Goal: Transaction & Acquisition: Purchase product/service

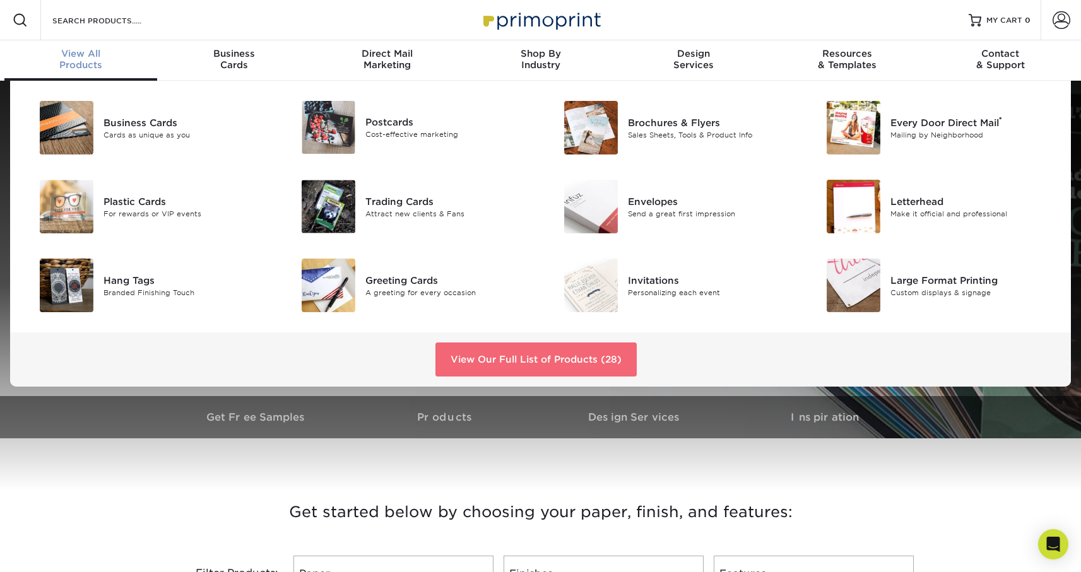
click at [585, 358] on link "View Our Full List of Products (28)" at bounding box center [535, 360] width 201 height 34
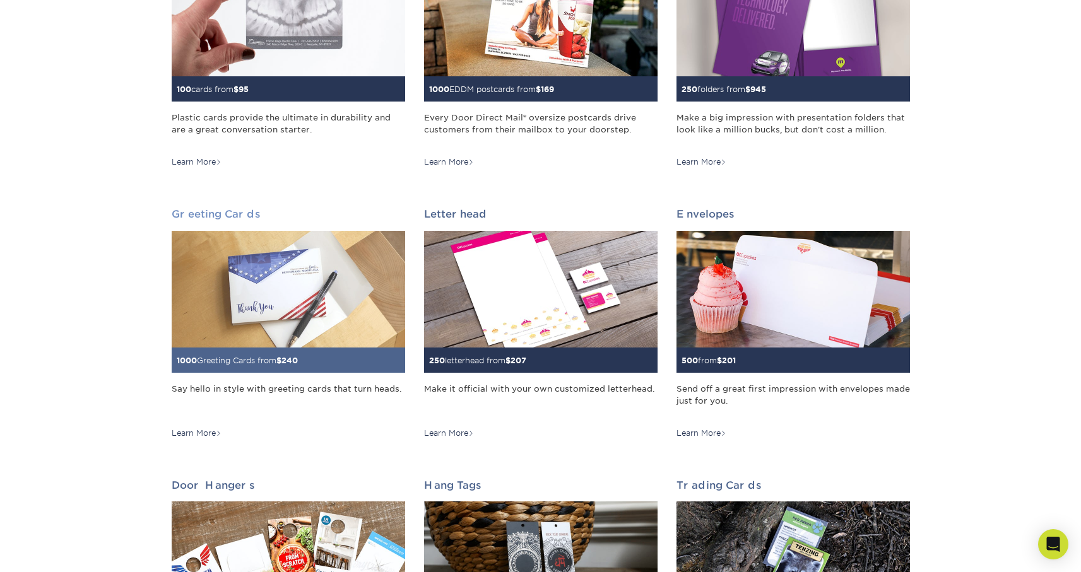
scroll to position [561, 0]
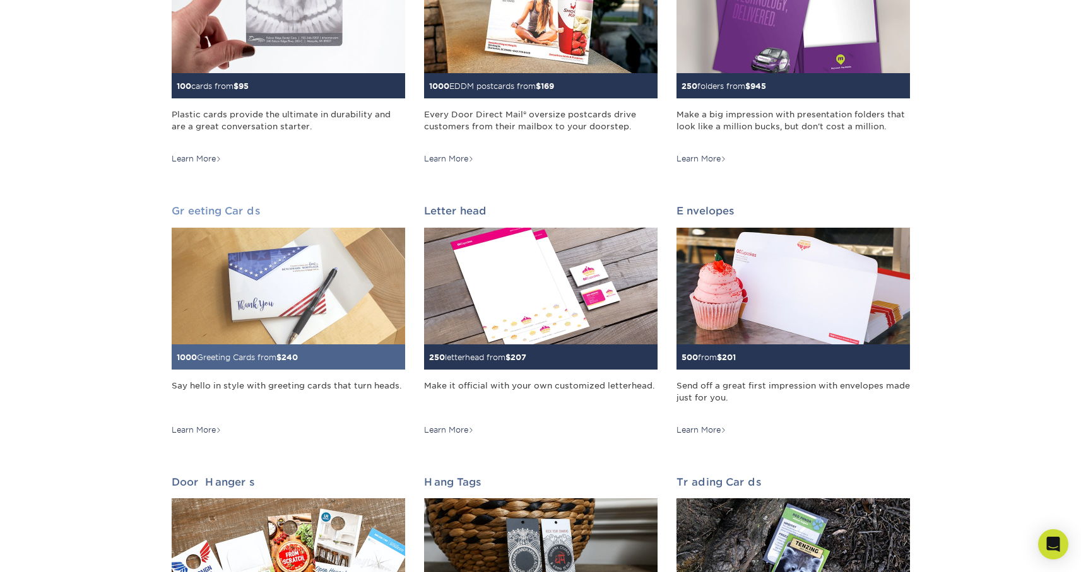
click at [292, 258] on img at bounding box center [288, 286] width 233 height 117
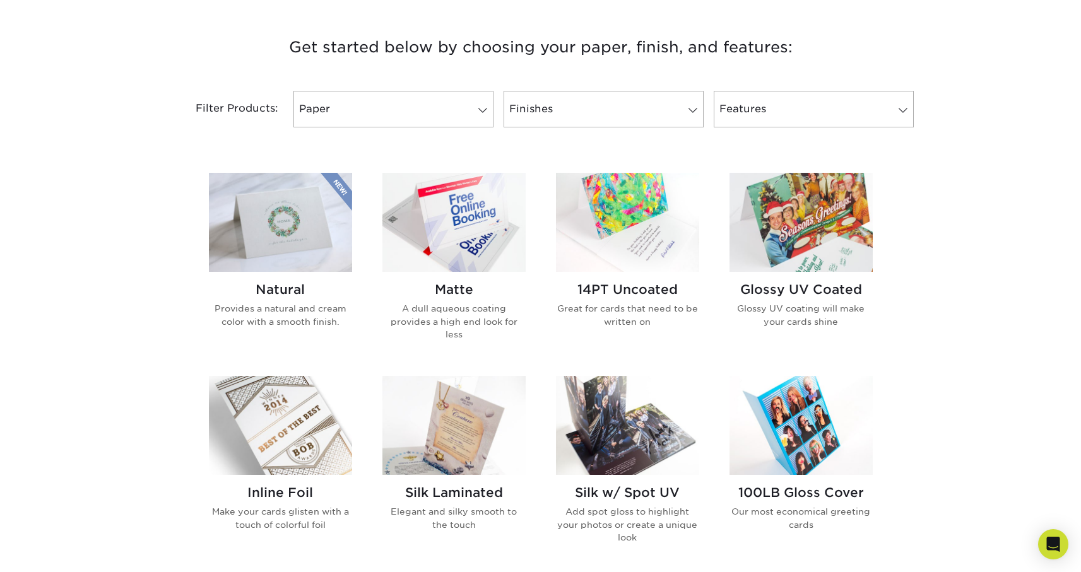
scroll to position [463, 0]
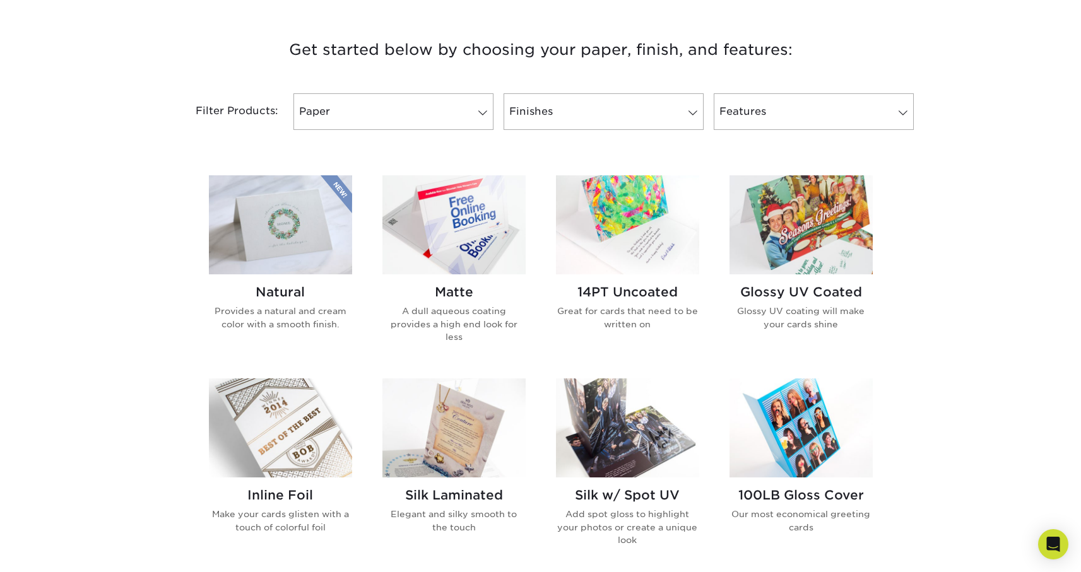
click at [500, 215] on img at bounding box center [453, 224] width 143 height 99
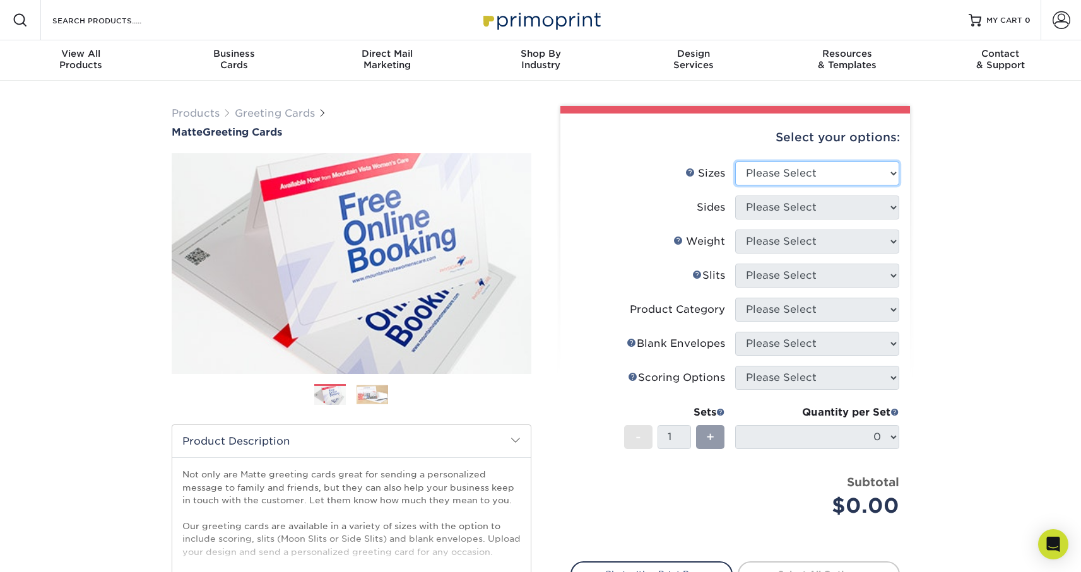
click at [799, 168] on select "Please Select 4.25" x 11" 5.5" x 8.5" 6" x 9" 6" x 12" 7" x 10" 8.5" x 11"" at bounding box center [817, 174] width 164 height 24
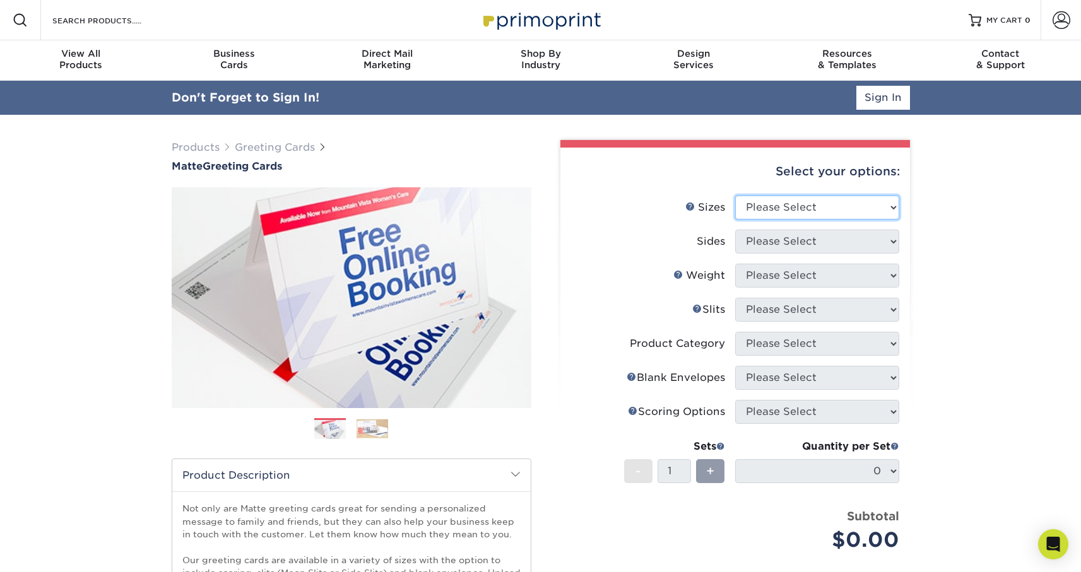
select select "4.25x11.00"
click at [735, 196] on select "Please Select 4.25" x 11" 5.5" x 8.5" 6" x 9" 6" x 12" 7" x 10" 8.5" x 11"" at bounding box center [817, 208] width 164 height 24
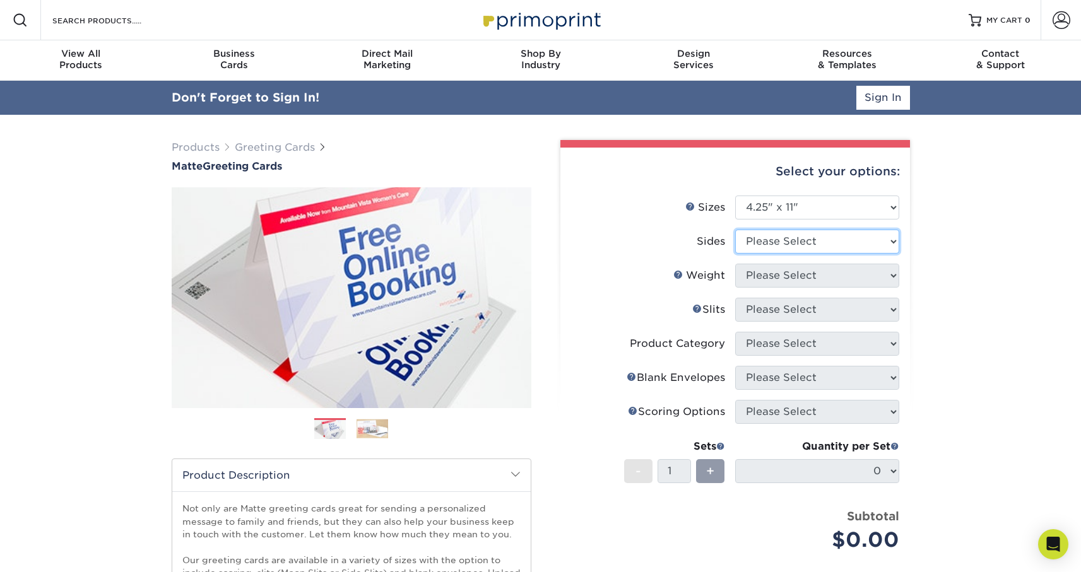
click at [807, 237] on select "Please Select Print Both Sides Print Front Only" at bounding box center [817, 242] width 164 height 24
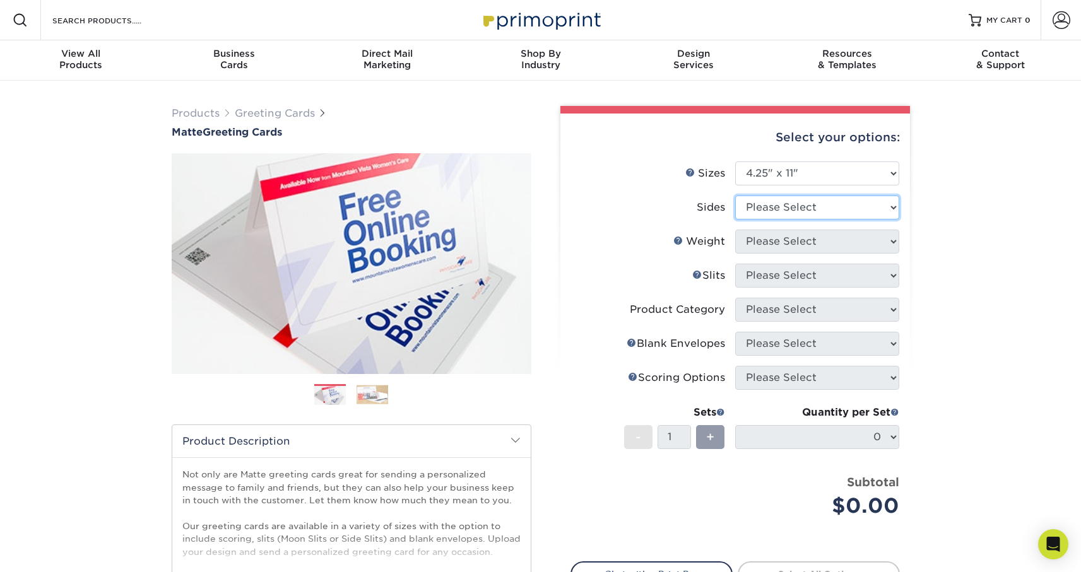
select select "32d3c223-f82c-492b-b915-ba065a00862f"
click at [735, 196] on select "Please Select Print Both Sides Print Front Only" at bounding box center [817, 208] width 164 height 24
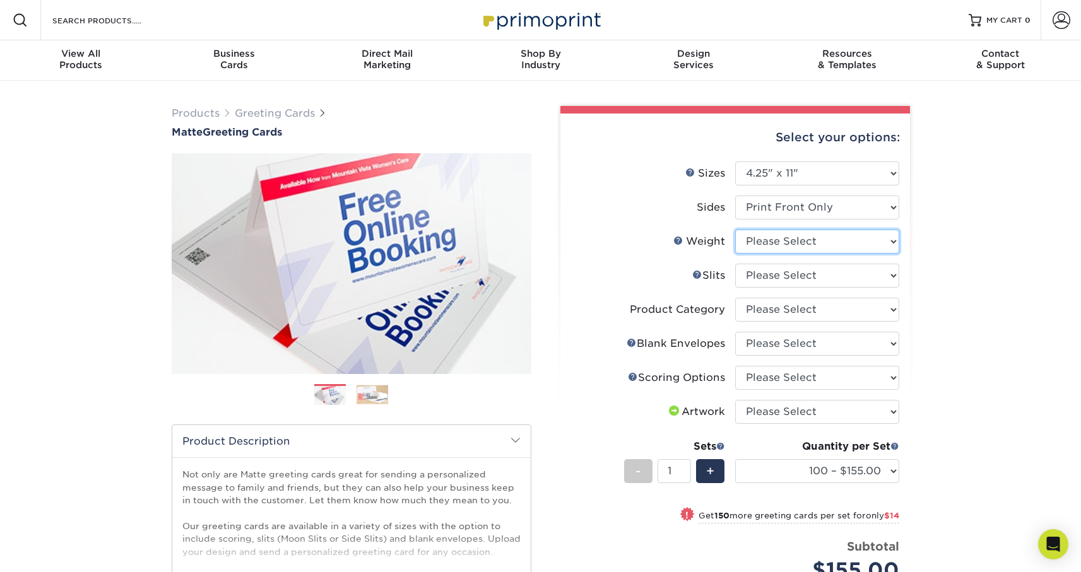
click at [873, 237] on select "Please Select 14PT" at bounding box center [817, 242] width 164 height 24
select select "14PT"
click at [735, 230] on select "Please Select 14PT" at bounding box center [817, 242] width 164 height 24
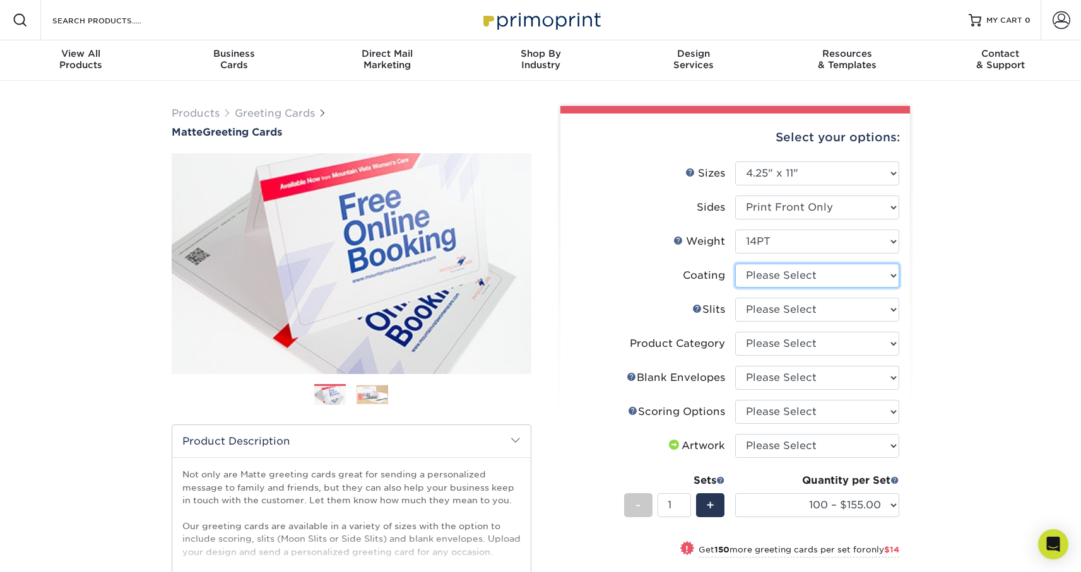
click at [880, 274] on select at bounding box center [817, 276] width 164 height 24
select select "121bb7b5-3b4d-429f-bd8d-bbf80e953313"
click at [735, 264] on select at bounding box center [817, 276] width 164 height 24
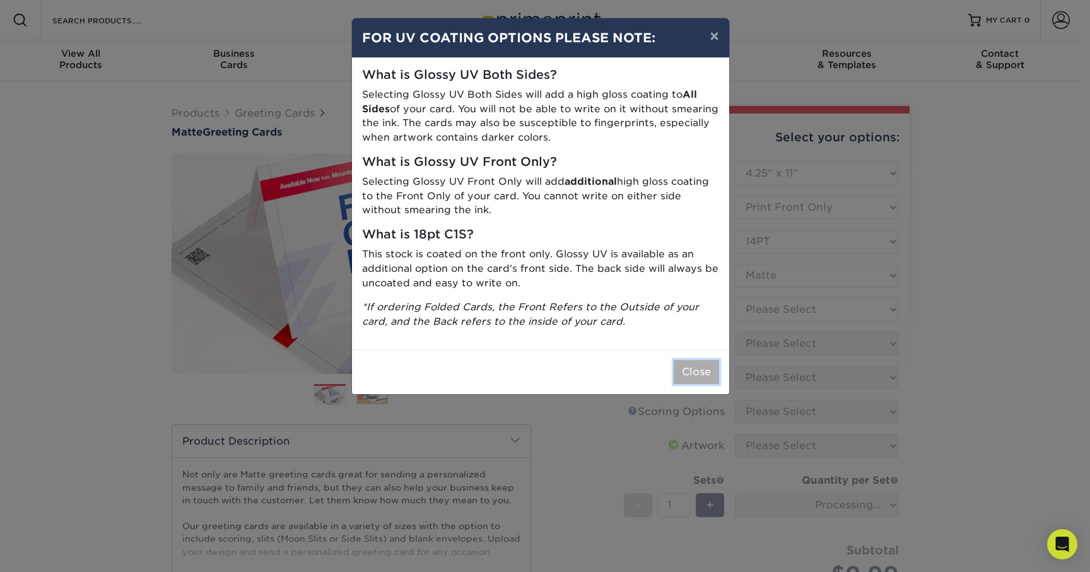
click at [699, 376] on button "Close" at bounding box center [696, 372] width 45 height 24
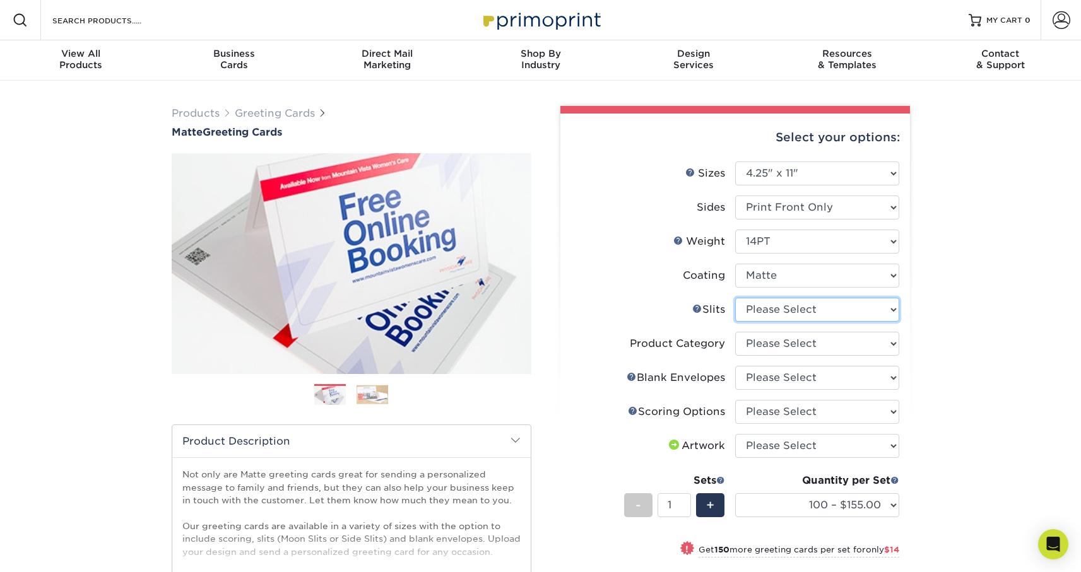
click at [837, 304] on select "Please Select Moon Slits Bottom Panel Moon Slits Right Panel No Gift Card Slits…" at bounding box center [817, 310] width 164 height 24
select select "c4055f3c-a707-4a99-931b-ce83690041fd"
click at [735, 298] on select "Please Select Moon Slits Bottom Panel Moon Slits Right Panel No Gift Card Slits…" at bounding box center [817, 310] width 164 height 24
click at [835, 338] on select "Please Select Greeting Cards" at bounding box center [817, 344] width 164 height 24
select select "b7f8198f-f281-4438-a52e-cd7a5c5c0cfc"
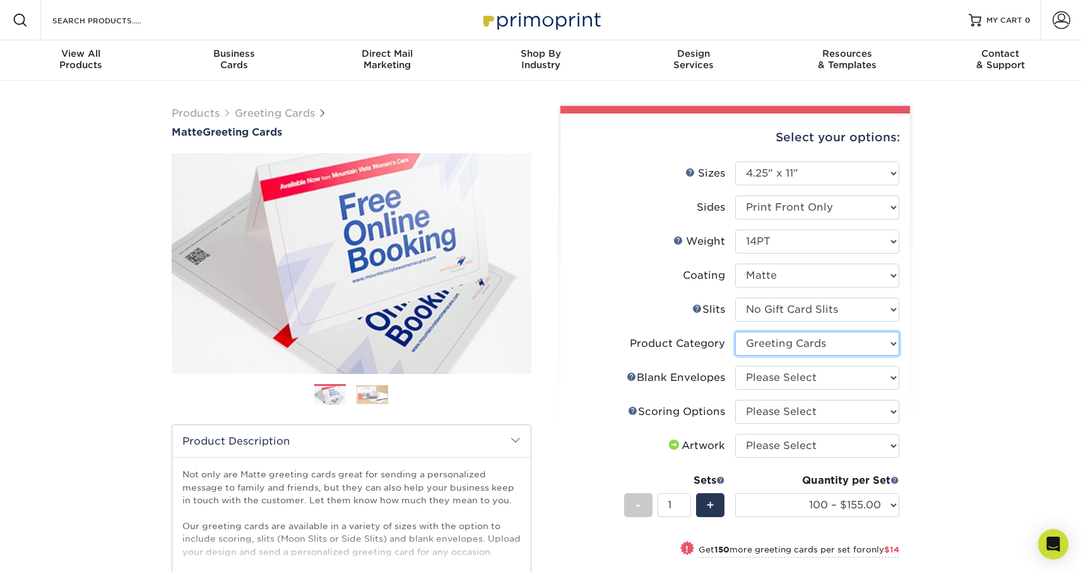
click at [735, 332] on select "Please Select Greeting Cards" at bounding box center [817, 344] width 164 height 24
click at [816, 374] on select "Please Select No Blank Envelopes Yes 100 Envelopes A2 Yes 250 Envelopes A2 Yes …" at bounding box center [817, 378] width 164 height 24
select select "245904c8-12b8-4e0a-b372-ccc9543c6456"
click at [735, 366] on select "Please Select No Blank Envelopes Yes 100 Envelopes A2 Yes 250 Envelopes A2 Yes …" at bounding box center [817, 378] width 164 height 24
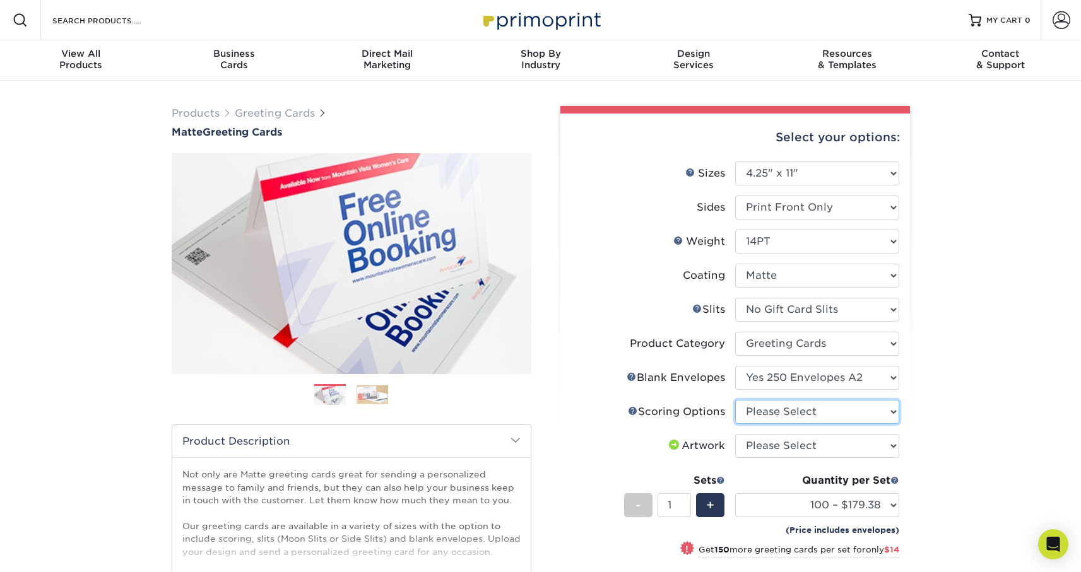
click at [809, 408] on select "Please Select Score in Half" at bounding box center [817, 412] width 164 height 24
select select "b23166fa-223a-4016-b2d3-d3438452c7d9"
click at [735, 400] on select "Please Select Score in Half" at bounding box center [817, 412] width 164 height 24
click at [810, 438] on select "Please Select I will upload files I need a design - $75" at bounding box center [817, 446] width 164 height 24
select select "upload"
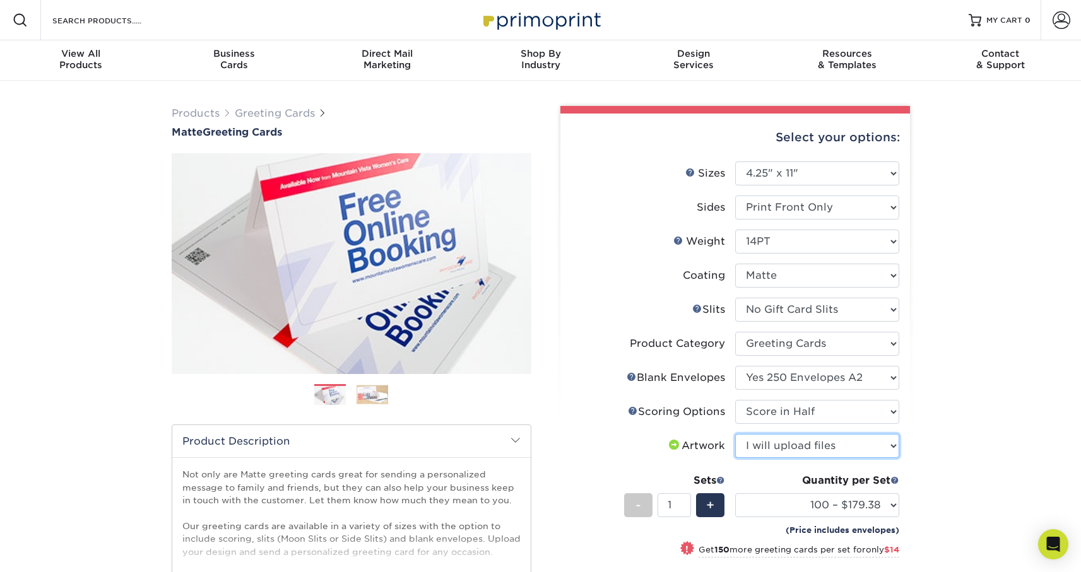
click at [735, 434] on select "Please Select I will upload files I need a design - $75" at bounding box center [817, 446] width 164 height 24
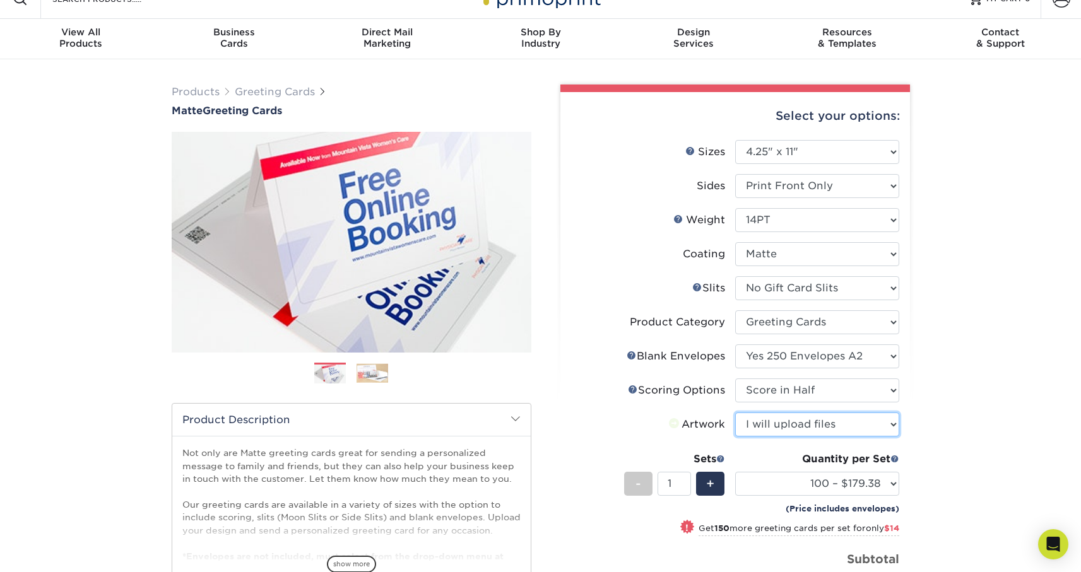
scroll to position [178, 0]
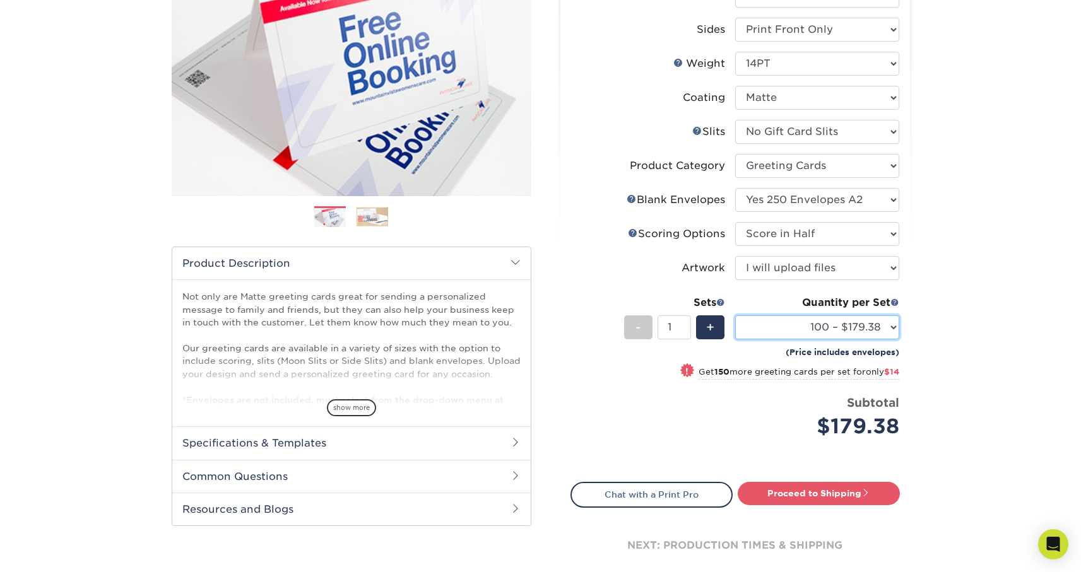
click at [791, 330] on select "100 – $179.38 250 – $193.38 500 – $221.38 1000 – $264.38 2500 – $430.38 5000 – …" at bounding box center [817, 328] width 164 height 24
select select "250 – $193.38"
click at [735, 316] on select "100 – $179.38 250 – $193.38 500 – $221.38 1000 – $264.38 2500 – $430.38 5000 – …" at bounding box center [817, 328] width 164 height 24
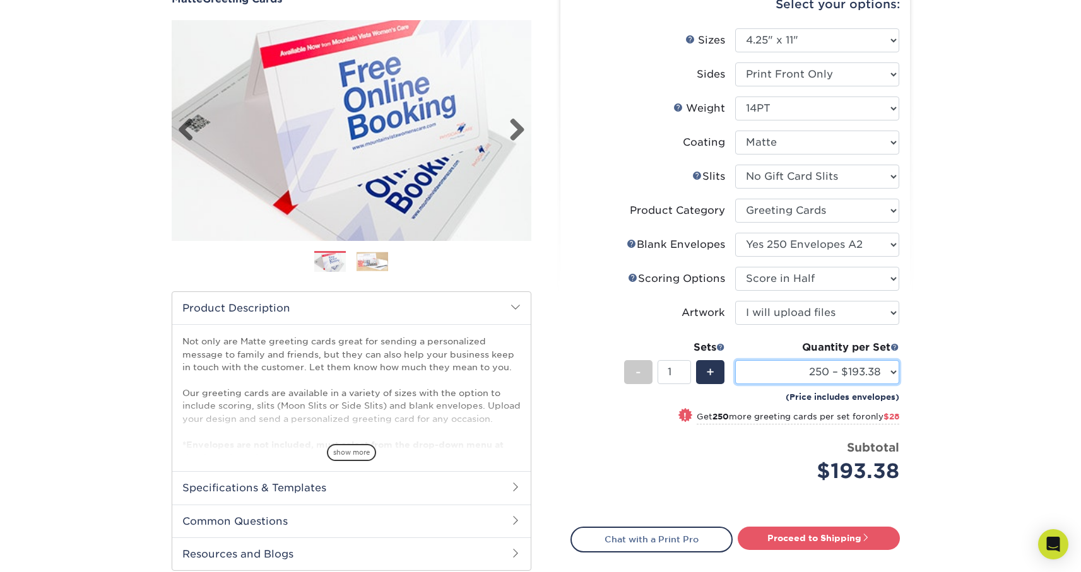
scroll to position [0, 0]
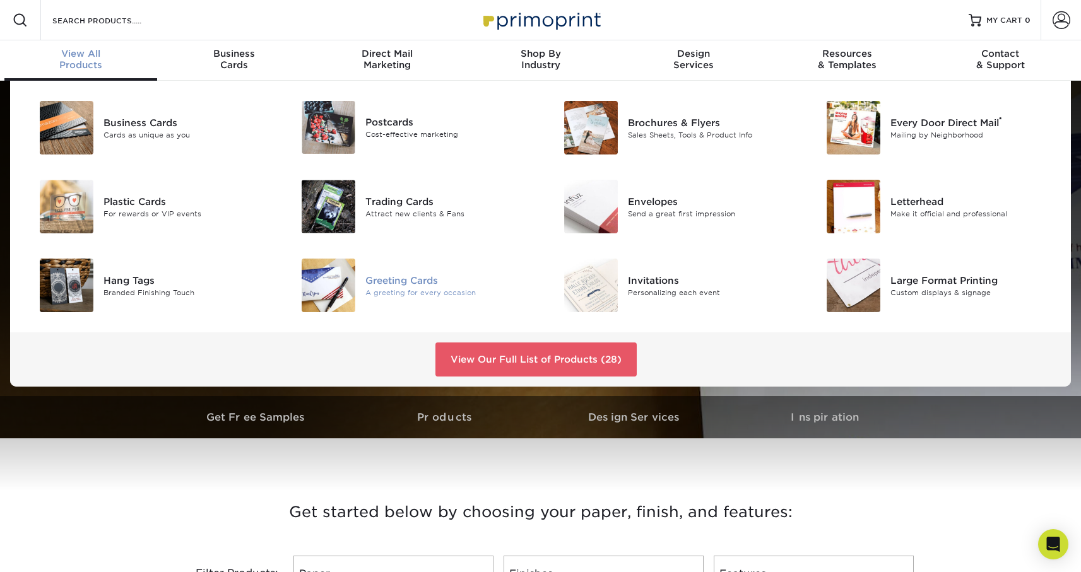
click at [430, 277] on div "Greeting Cards" at bounding box center [447, 280] width 165 height 14
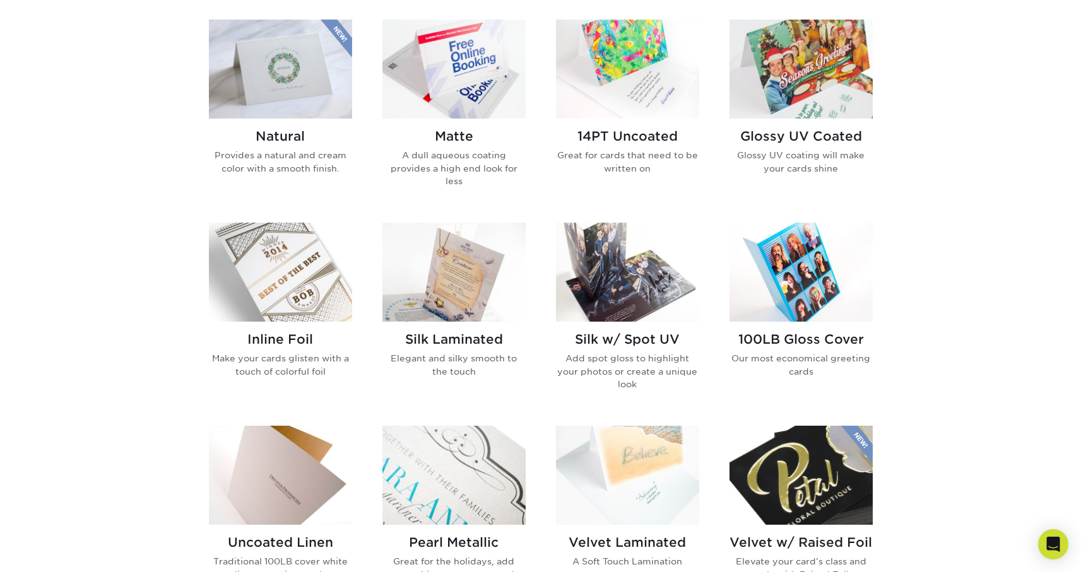
scroll to position [619, 0]
click at [652, 69] on img at bounding box center [627, 68] width 143 height 99
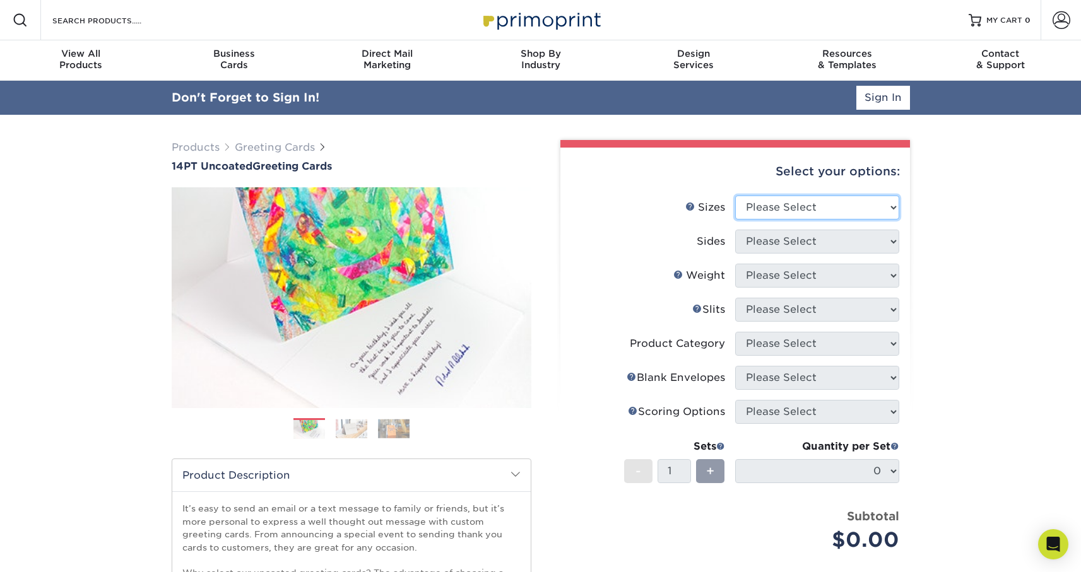
click at [846, 211] on select "Please Select 4.25" x 11" 5.5" x 8.5" 6" x 9" 6" x 12" 7" x 10" 8.5" x 11"" at bounding box center [817, 208] width 164 height 24
select select "4.25x11.00"
click at [735, 196] on select "Please Select 4.25" x 11" 5.5" x 8.5" 6" x 9" 6" x 12" 7" x 10" 8.5" x 11"" at bounding box center [817, 208] width 164 height 24
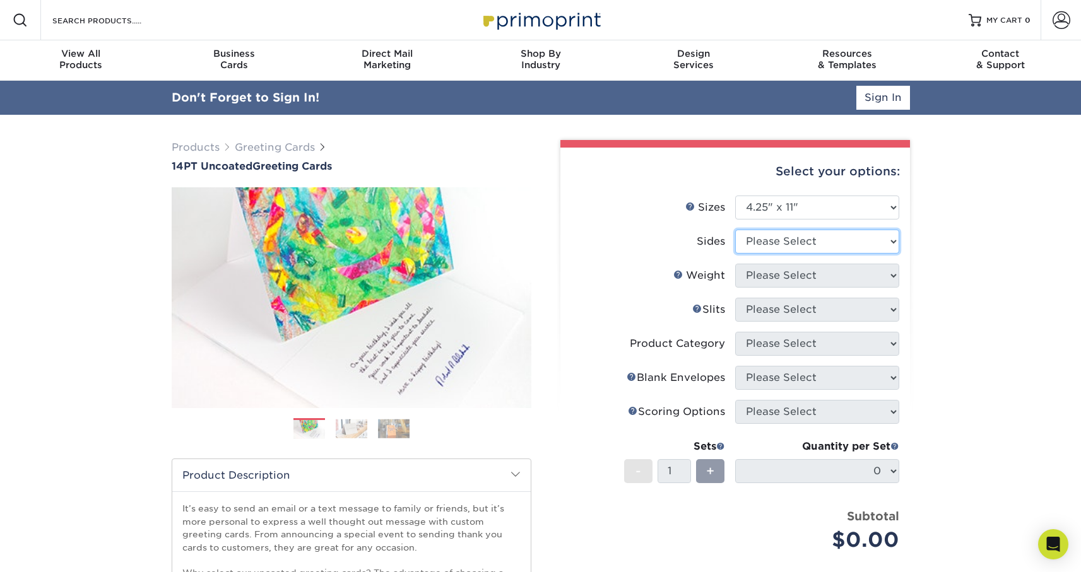
click at [835, 242] on select "Please Select Print Both Sides Print Front Only" at bounding box center [817, 242] width 164 height 24
select select "32d3c223-f82c-492b-b915-ba065a00862f"
click at [735, 230] on select "Please Select Print Both Sides Print Front Only" at bounding box center [817, 242] width 164 height 24
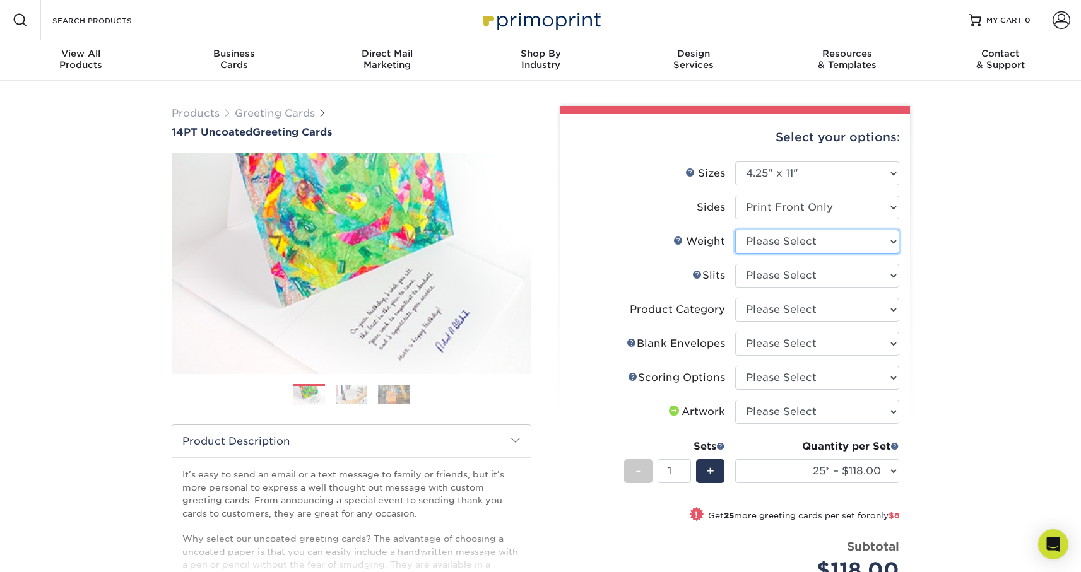
click at [826, 242] on select "Please Select 14PT Uncoated" at bounding box center [817, 242] width 164 height 24
select select "14PT Uncoated"
click at [735, 230] on select "Please Select 14PT Uncoated" at bounding box center [817, 242] width 164 height 24
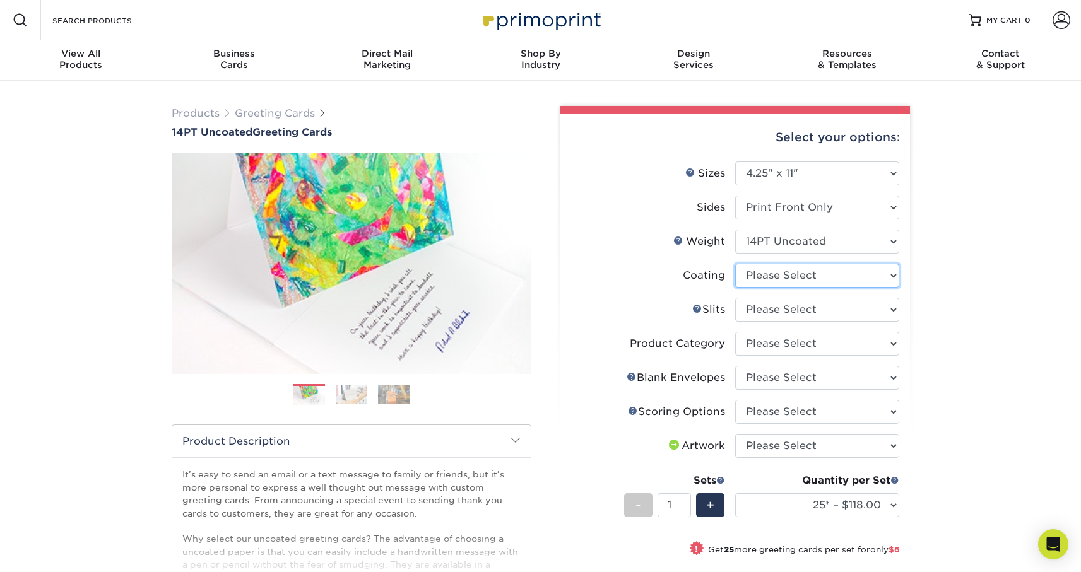
click at [822, 274] on select at bounding box center [817, 276] width 164 height 24
select select "3e7618de-abca-4bda-9f97-8b9129e913d8"
click at [735, 264] on select at bounding box center [817, 276] width 164 height 24
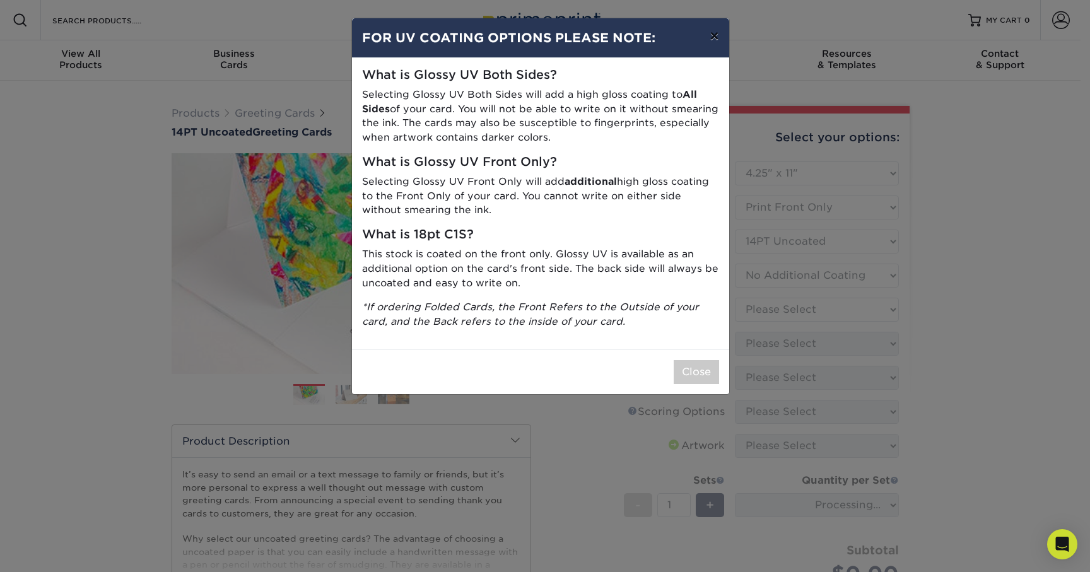
click at [720, 42] on button "×" at bounding box center [714, 35] width 29 height 35
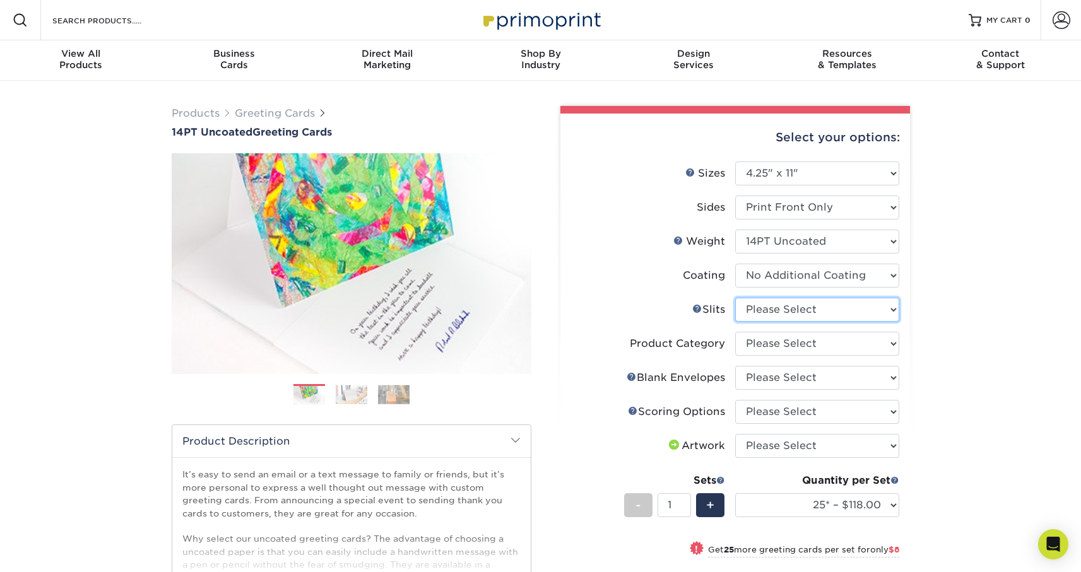
click at [871, 312] on select "Please Select Moon Slits Bottom Panel Moon Slits Right Panel No Gift Card Slits…" at bounding box center [817, 310] width 164 height 24
select select "c4055f3c-a707-4a99-931b-ce83690041fd"
click at [735, 298] on select "Please Select Moon Slits Bottom Panel Moon Slits Right Panel No Gift Card Slits…" at bounding box center [817, 310] width 164 height 24
click at [858, 340] on select "Please Select Greeting Cards" at bounding box center [817, 344] width 164 height 24
select select "b7f8198f-f281-4438-a52e-cd7a5c5c0cfc"
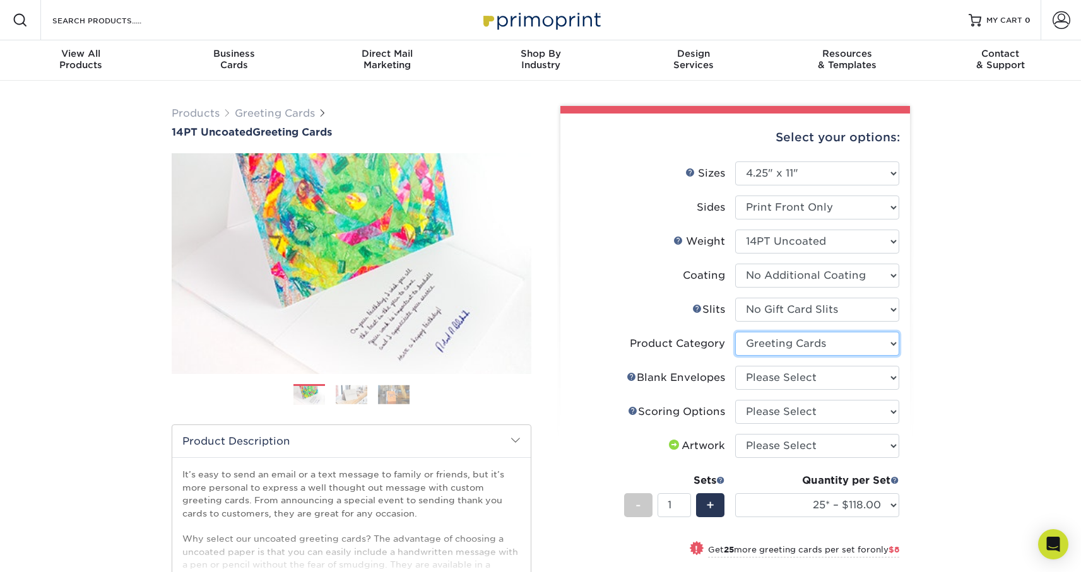
click at [735, 332] on select "Please Select Greeting Cards" at bounding box center [817, 344] width 164 height 24
click at [866, 372] on select "Please Select No Blank Envelopes Yes 25 Envelopes A2 Yes 50 Envelopes A2 Yes 75…" at bounding box center [817, 378] width 164 height 24
select select "245904c8-12b8-4e0a-b372-ccc9543c6456"
click at [735, 366] on select "Please Select No Blank Envelopes Yes 25 Envelopes A2 Yes 50 Envelopes A2 Yes 75…" at bounding box center [817, 378] width 164 height 24
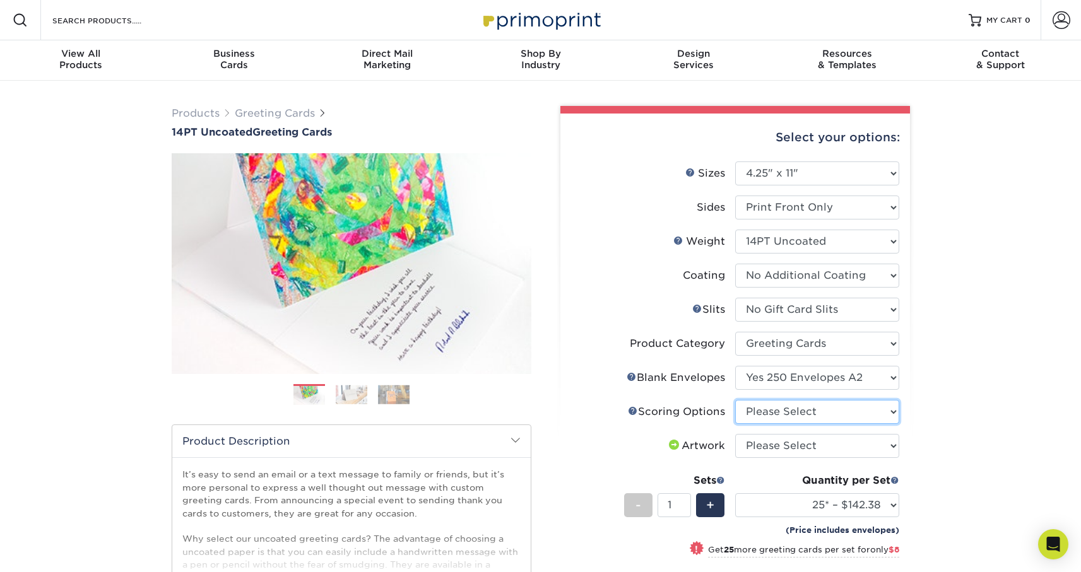
click at [820, 411] on select "Please Select Score in Half" at bounding box center [817, 412] width 164 height 24
select select "b23166fa-223a-4016-b2d3-d3438452c7d9"
click at [735, 400] on select "Please Select Score in Half" at bounding box center [817, 412] width 164 height 24
click at [820, 442] on select "Please Select I will upload files I need a design - $75" at bounding box center [817, 446] width 164 height 24
select select "upload"
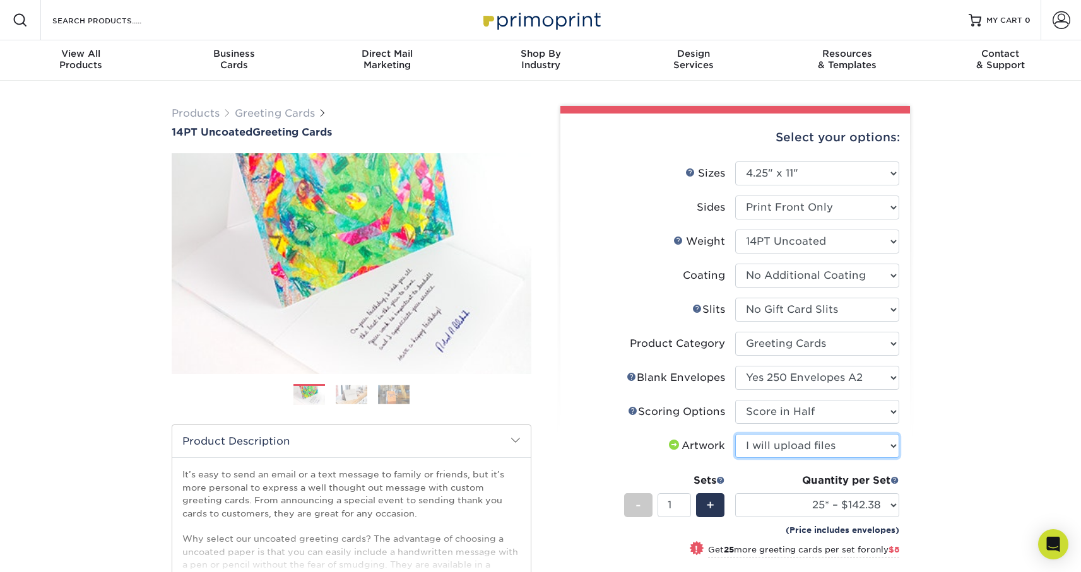
click at [735, 434] on select "Please Select I will upload files I need a design - $75" at bounding box center [817, 446] width 164 height 24
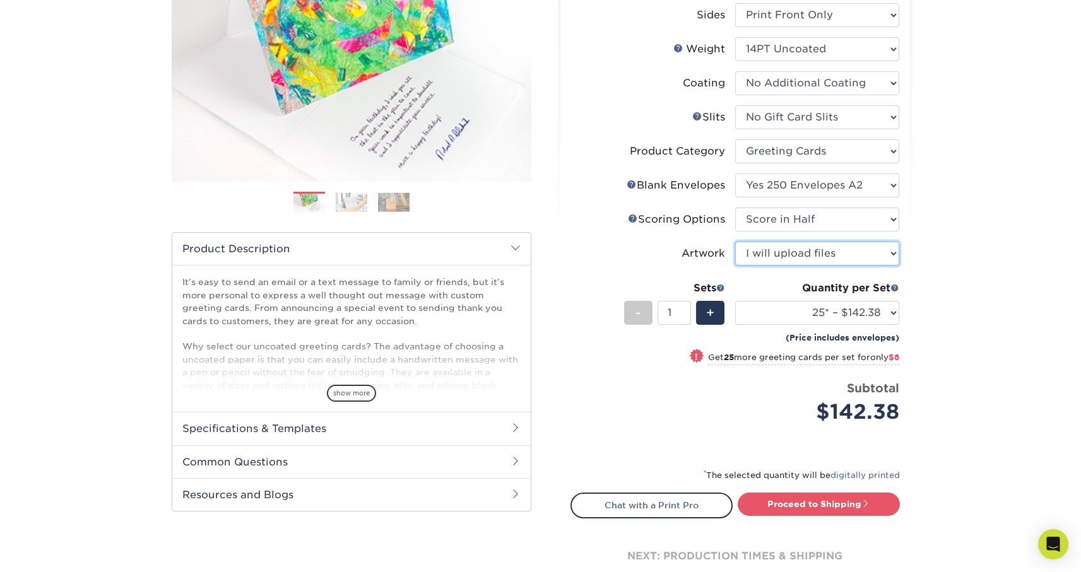
scroll to position [196, 0]
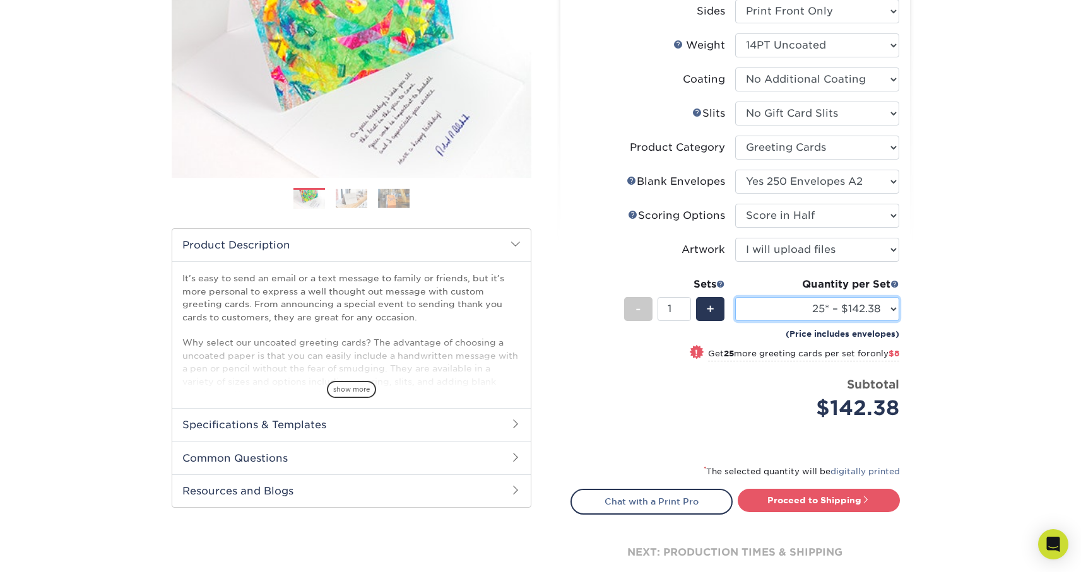
click at [820, 302] on select "25* – $142.38 50* – $150.38 75* – $161.38 100* – $170.38 250* – $199.38 500 – $…" at bounding box center [817, 309] width 164 height 24
click at [735, 297] on select "25* – $142.38 50* – $150.38 75* – $161.38 100* – $170.38 250* – $199.38 500 – $…" at bounding box center [817, 309] width 164 height 24
click at [846, 314] on select "25* – $142.38 50* – $150.38 75* – $161.38 100* – $170.38 250* – $199.38 500 – $…" at bounding box center [817, 309] width 164 height 24
select select "250* – $199.38"
click at [735, 297] on select "25* – $142.38 50* – $150.38 75* – $161.38 100* – $170.38 250* – $199.38 500 – $…" at bounding box center [817, 309] width 164 height 24
